Goal: Navigation & Orientation: Find specific page/section

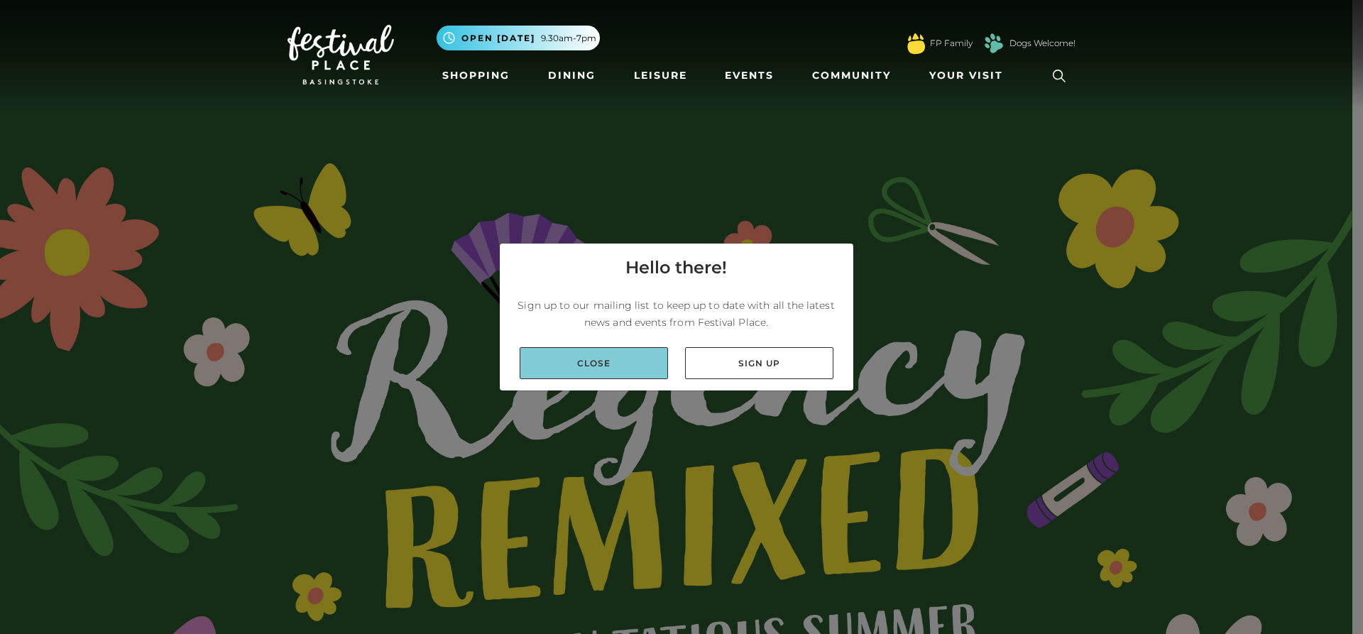
click at [587, 373] on link "Close" at bounding box center [594, 363] width 148 height 32
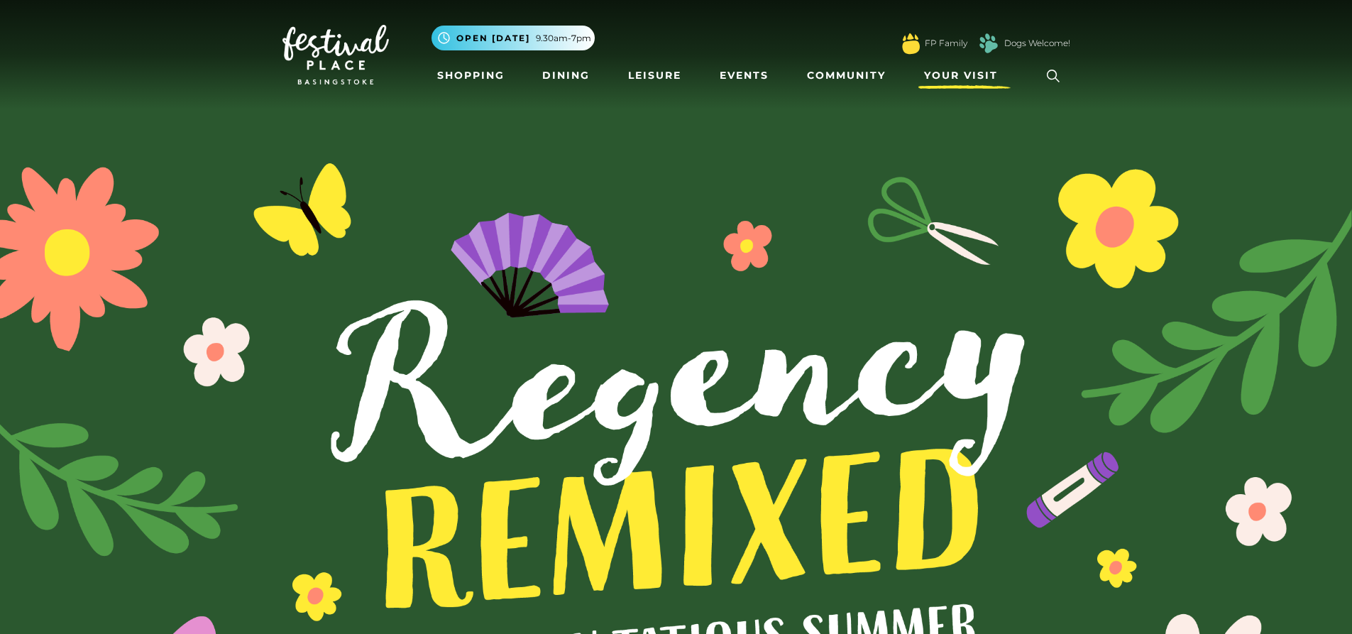
click at [974, 74] on span "Your Visit" at bounding box center [961, 75] width 74 height 15
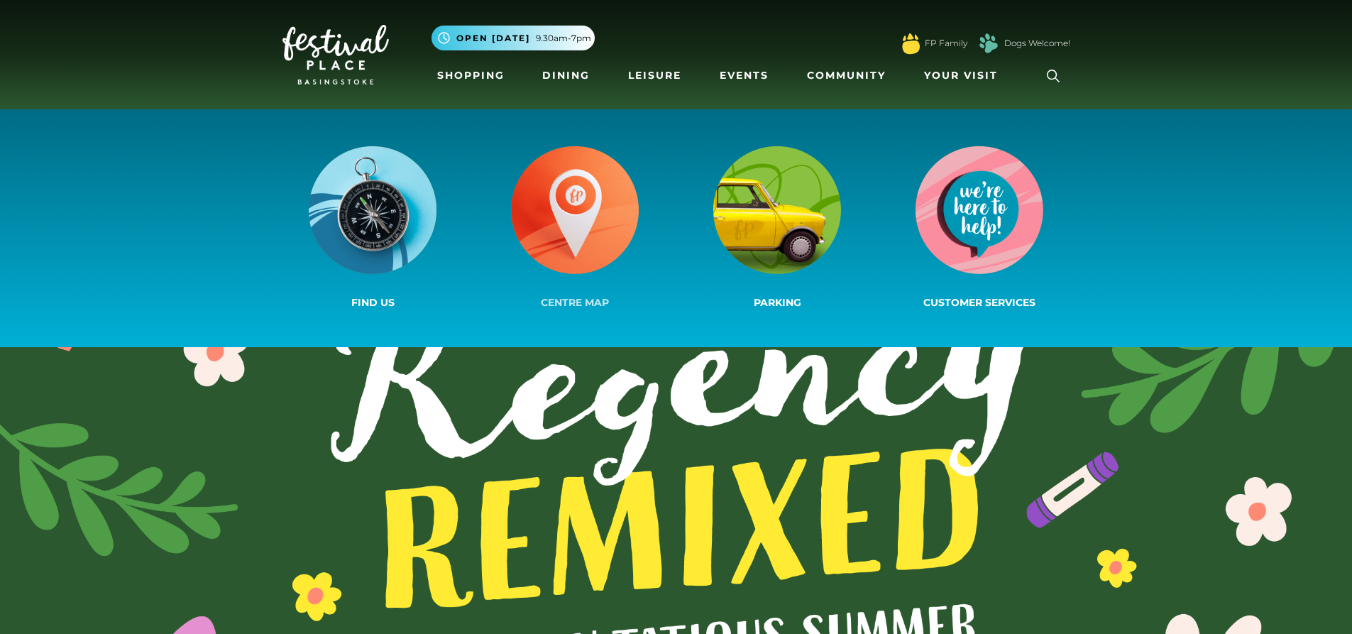
click at [585, 205] on img at bounding box center [575, 210] width 128 height 128
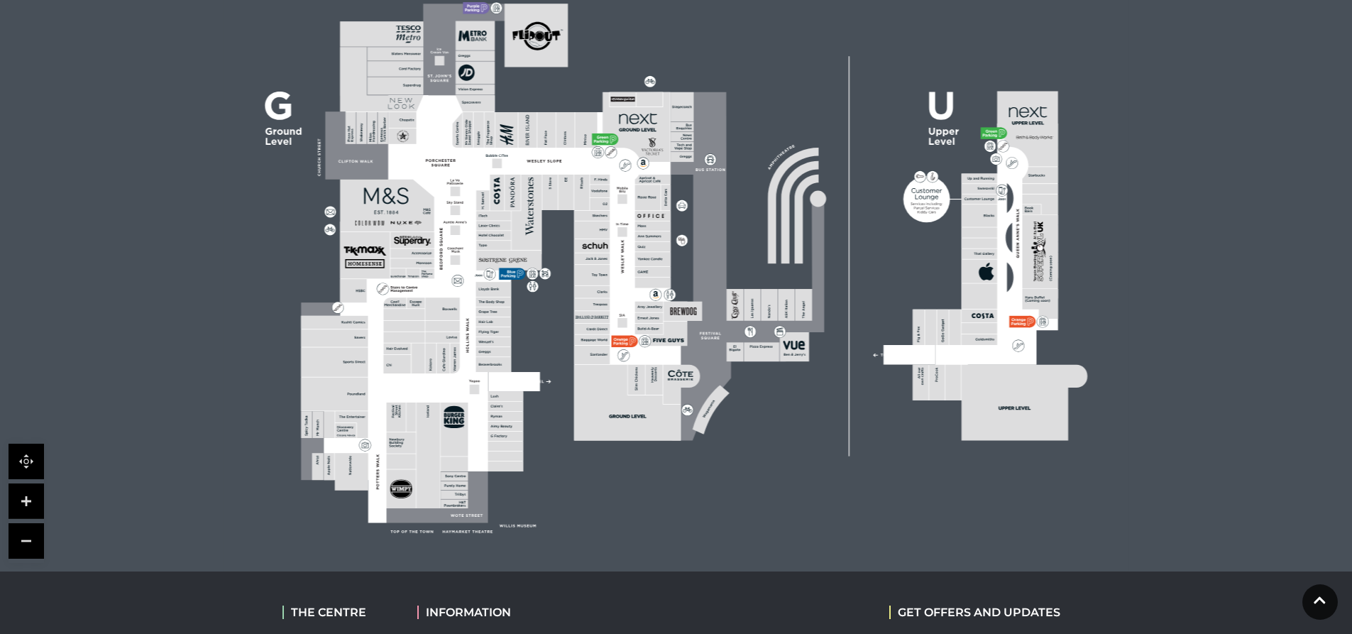
scroll to position [426, 0]
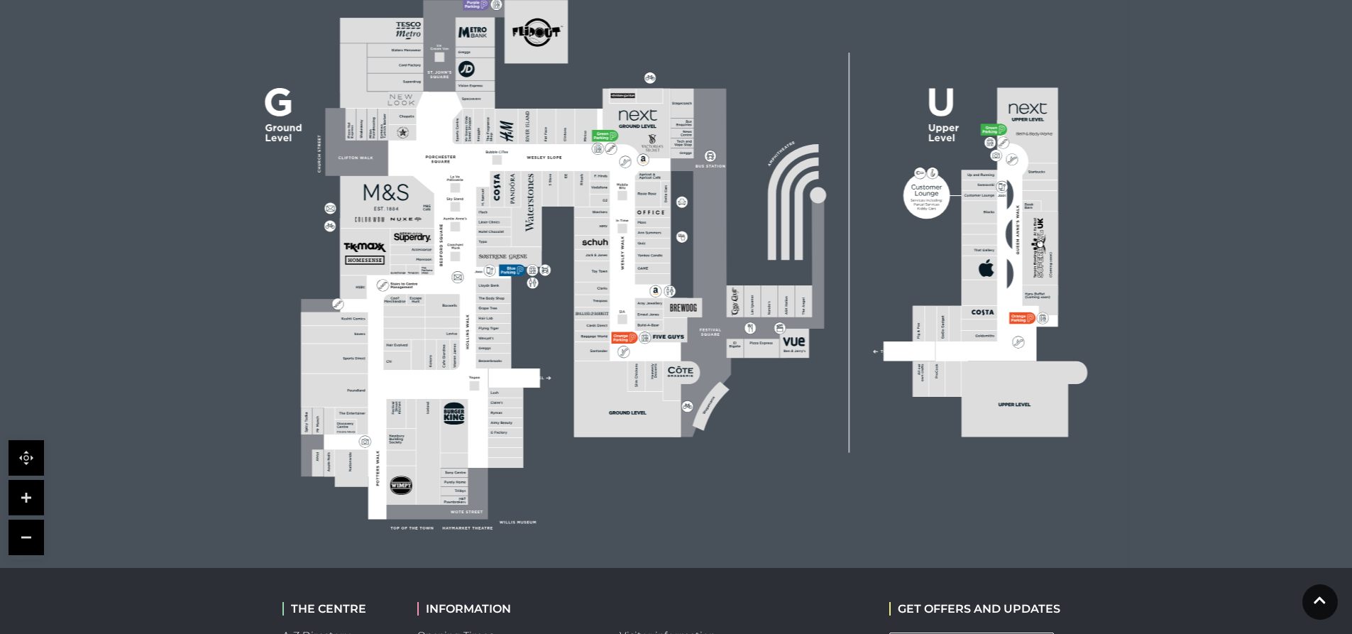
click at [762, 401] on rect at bounding box center [676, 248] width 905 height 639
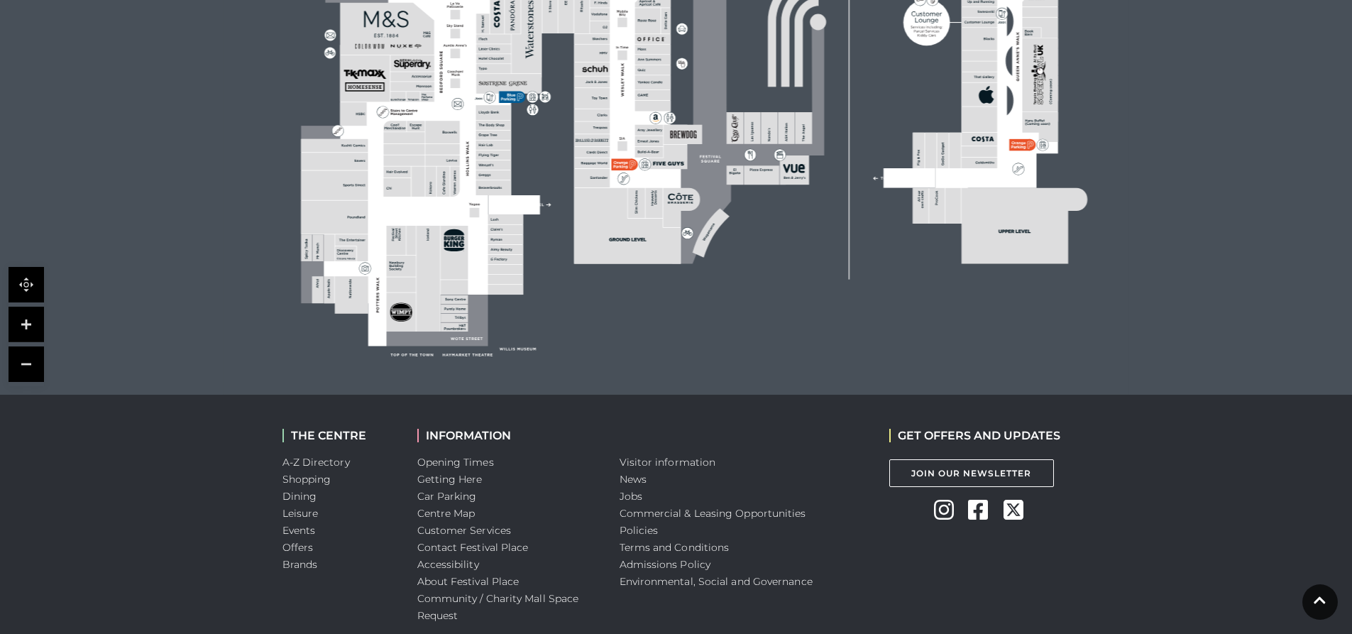
scroll to position [639, 0]
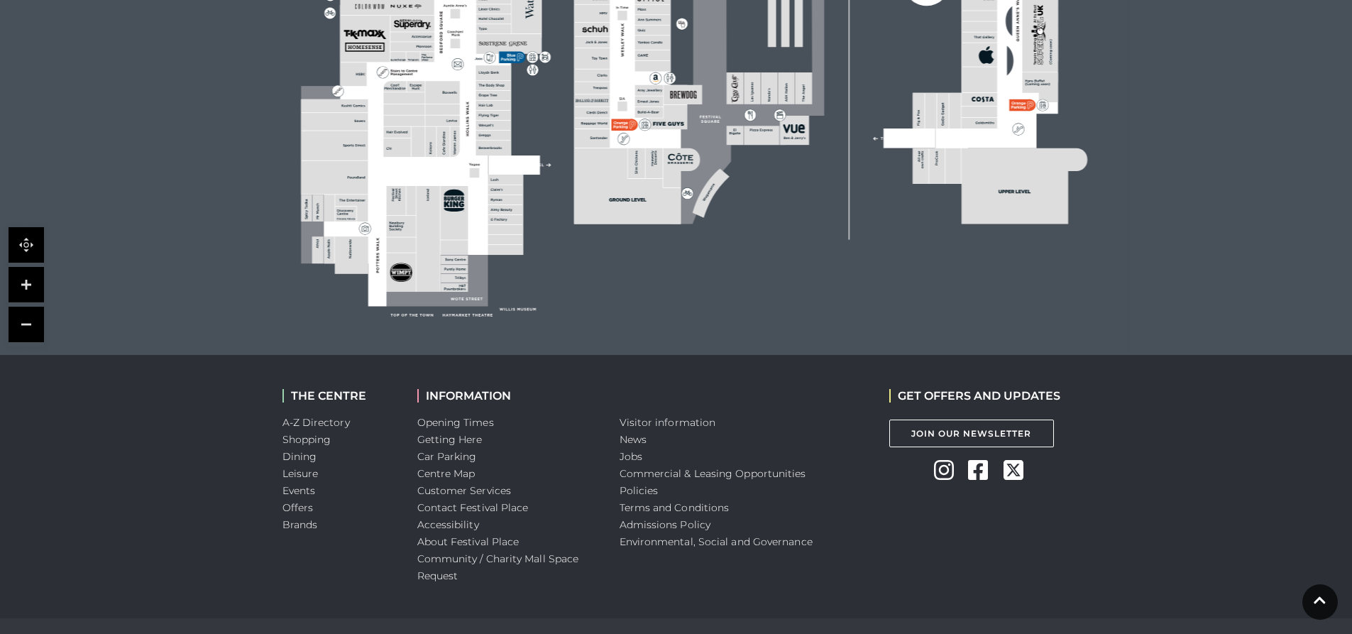
click at [31, 282] on link at bounding box center [26, 284] width 35 height 35
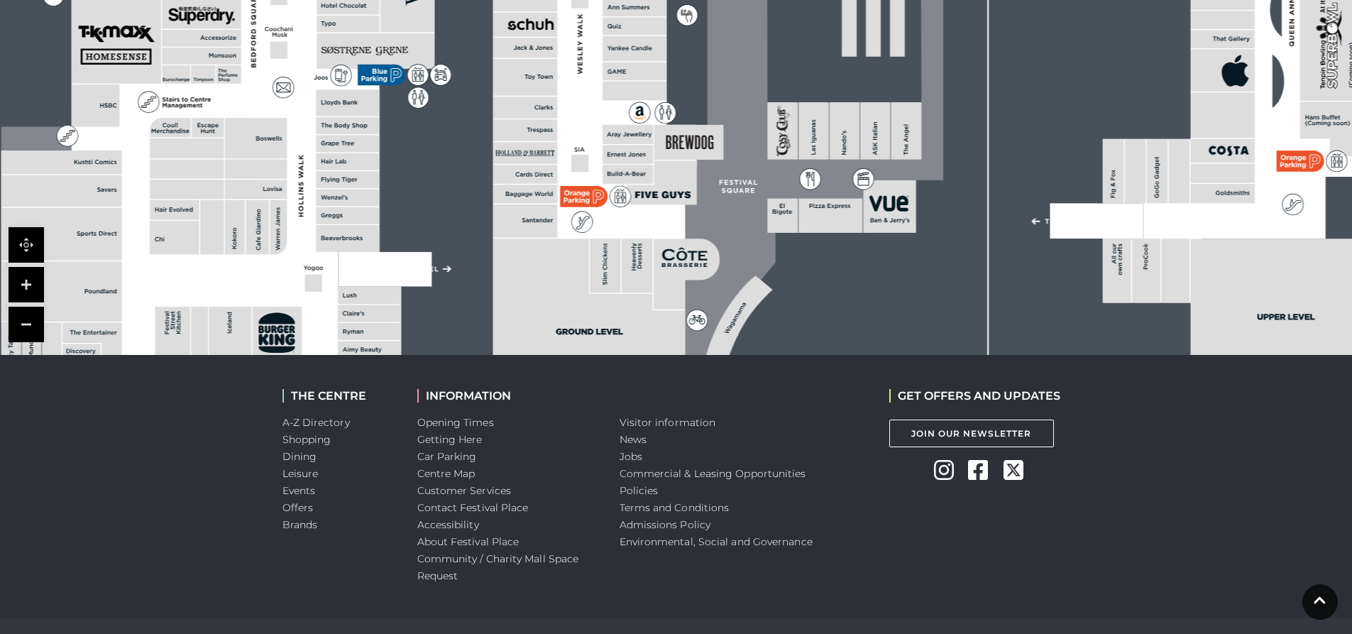
click at [31, 282] on link at bounding box center [26, 284] width 35 height 35
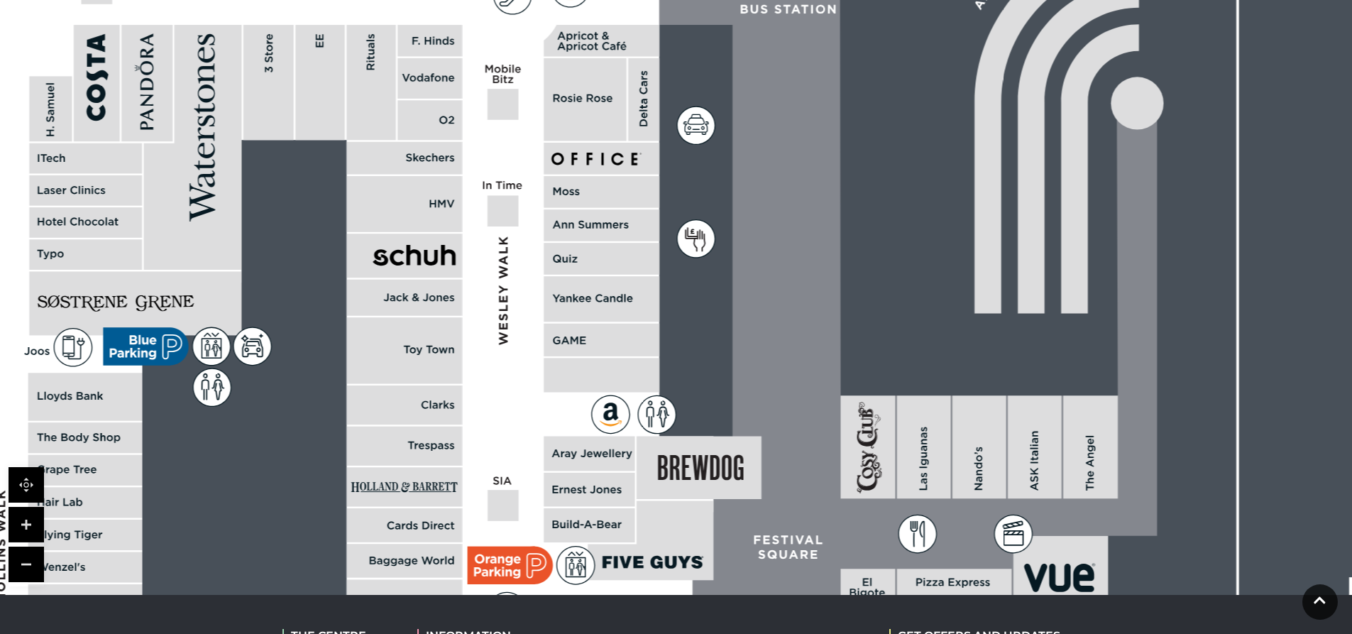
scroll to position [470, 0]
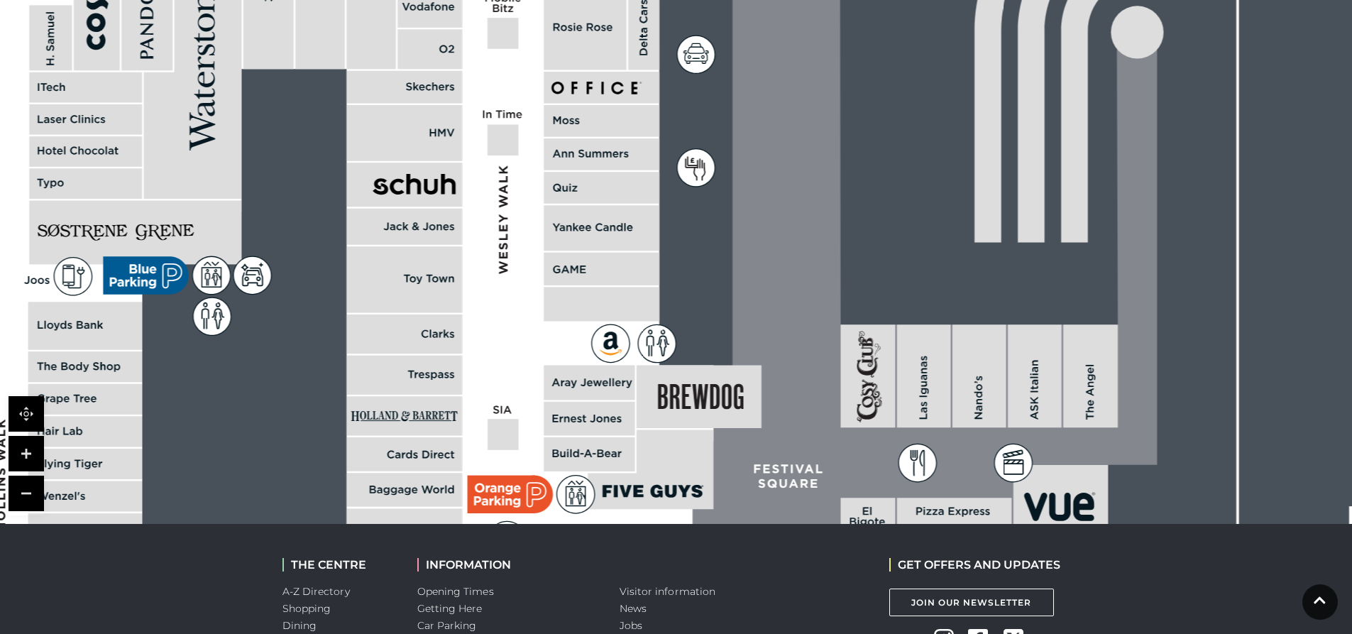
click at [22, 492] on link at bounding box center [26, 493] width 35 height 35
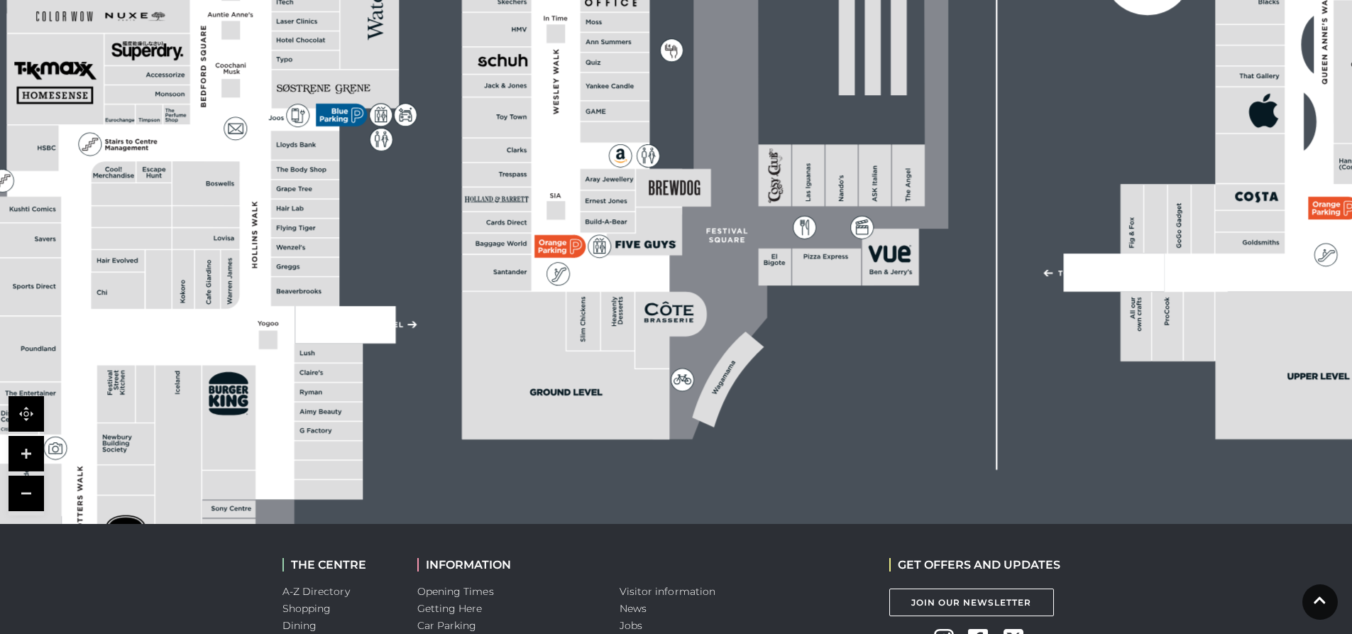
drag, startPoint x: 1055, startPoint y: 256, endPoint x: 1039, endPoint y: 124, distance: 132.9
click at [1039, 124] on rect at bounding box center [660, 72] width 1760 height 1242
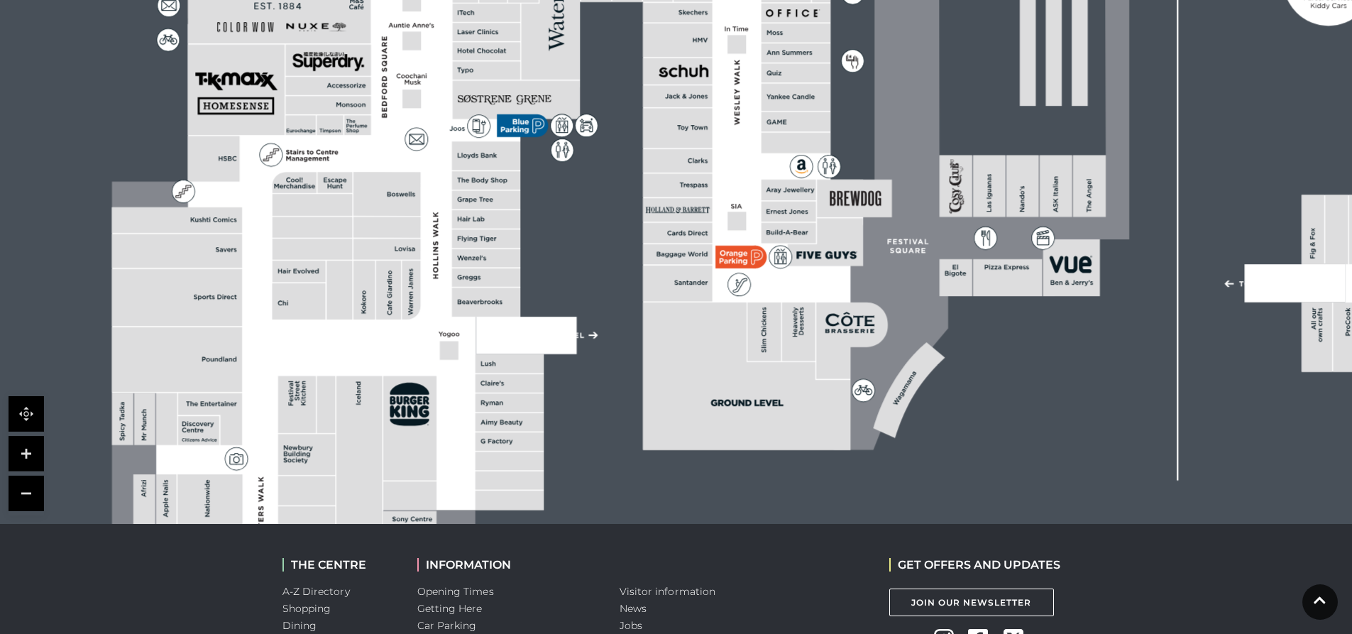
drag, startPoint x: 444, startPoint y: 447, endPoint x: 624, endPoint y: 458, distance: 180.6
click at [624, 458] on rect at bounding box center [841, 83] width 1760 height 1242
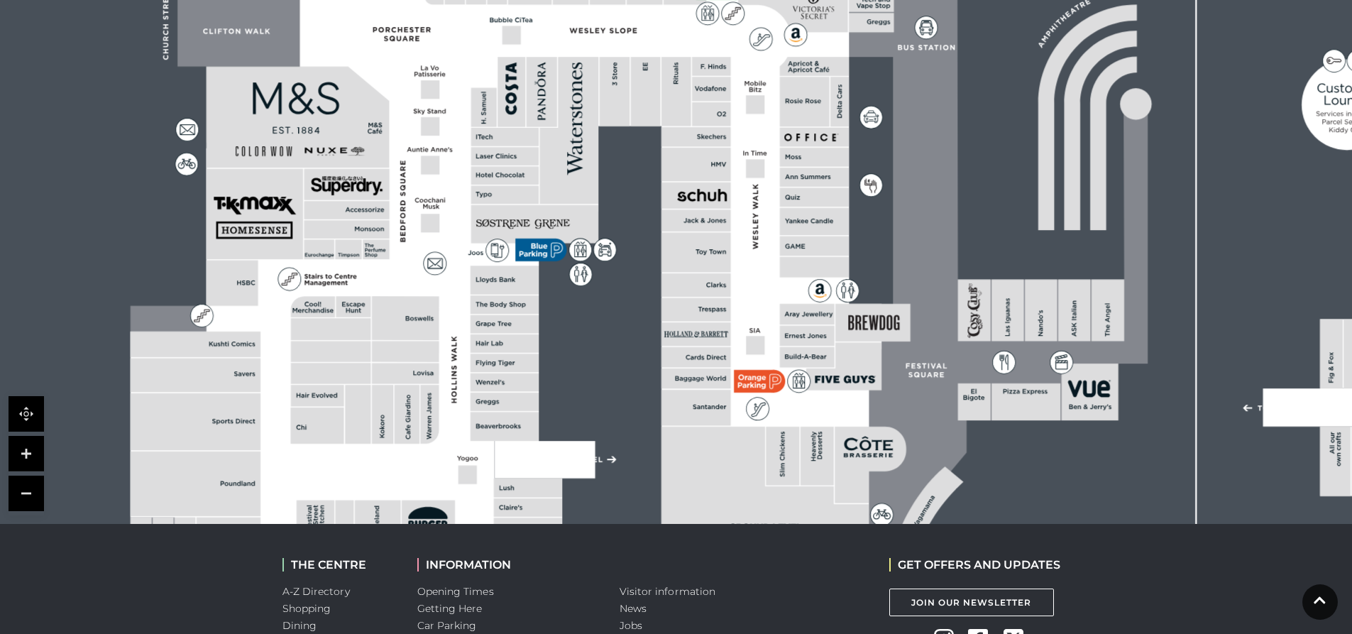
drag, startPoint x: 597, startPoint y: 317, endPoint x: 615, endPoint y: 442, distance: 126.3
click at [615, 442] on rect at bounding box center [859, 207] width 1760 height 1242
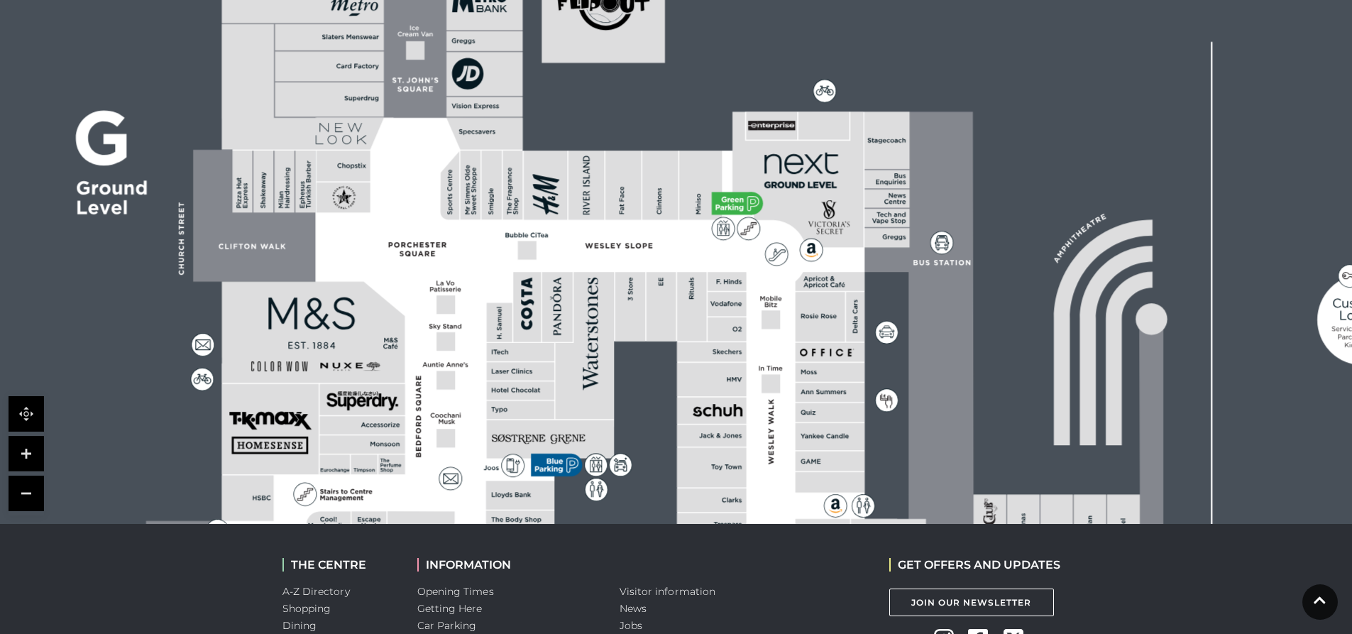
drag, startPoint x: 593, startPoint y: 279, endPoint x: 608, endPoint y: 493, distance: 214.9
click at [608, 493] on rect at bounding box center [875, 422] width 1760 height 1242
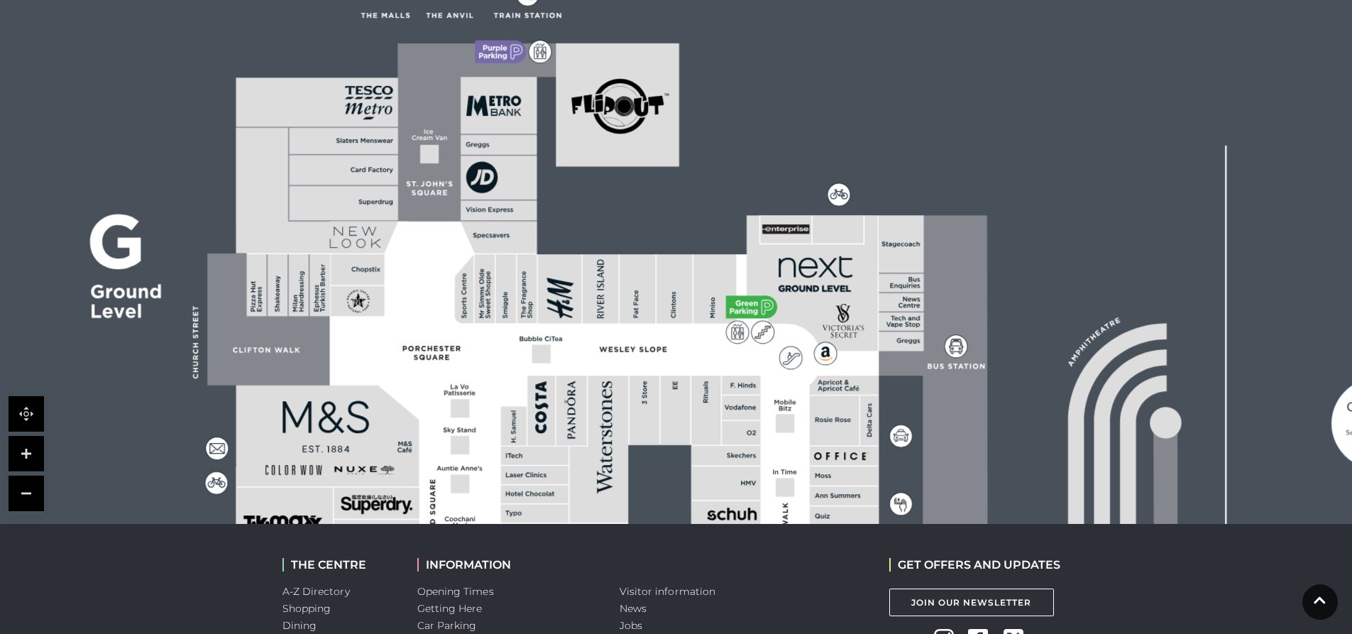
drag, startPoint x: 340, startPoint y: 276, endPoint x: 354, endPoint y: 380, distance: 104.6
click at [354, 380] on rect at bounding box center [369, 309] width 78 height 177
